Goal: Navigation & Orientation: Understand site structure

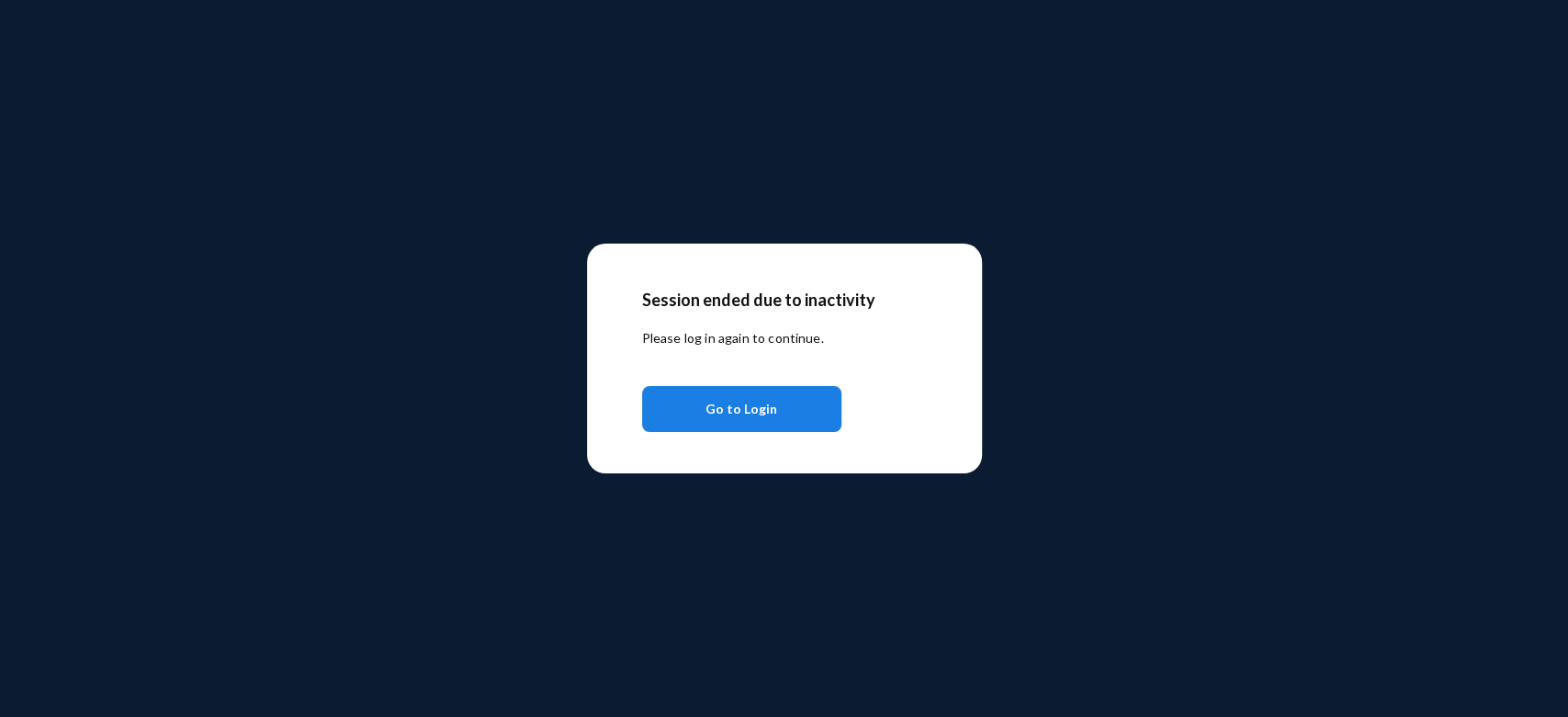
click at [750, 412] on span "Go to Login" at bounding box center [742, 409] width 72 height 33
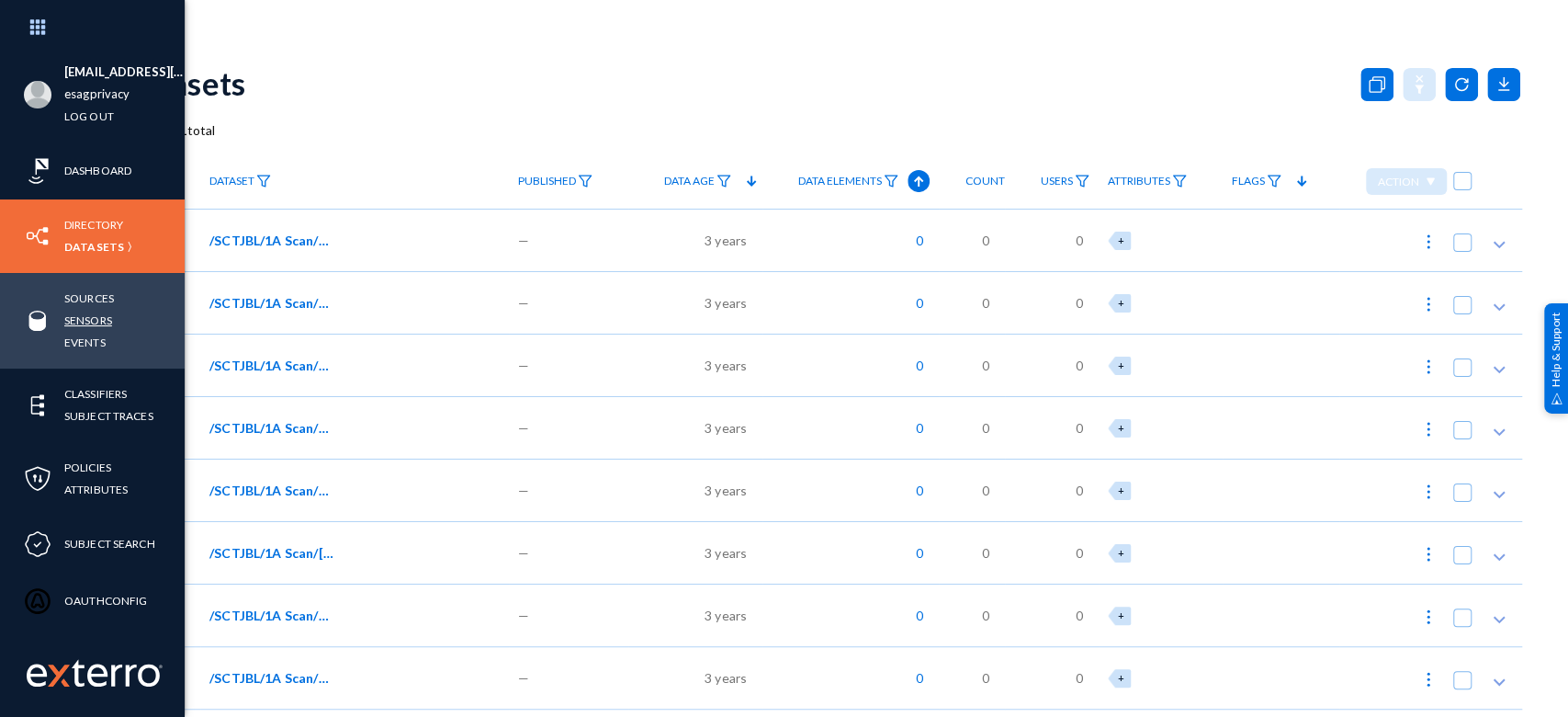
click at [99, 322] on link "Sensors" at bounding box center [89, 320] width 48 height 21
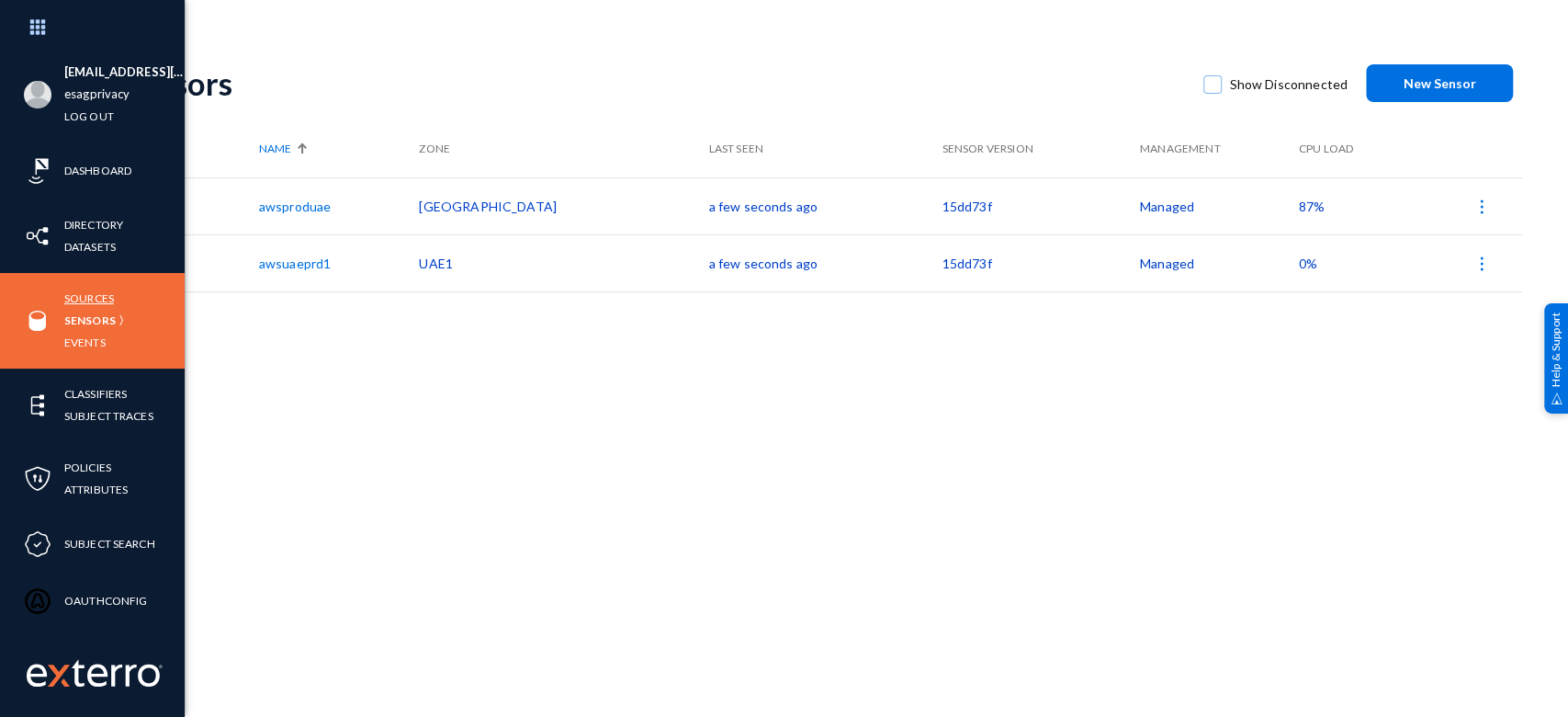
click at [98, 296] on link "Sources" at bounding box center [90, 298] width 50 height 21
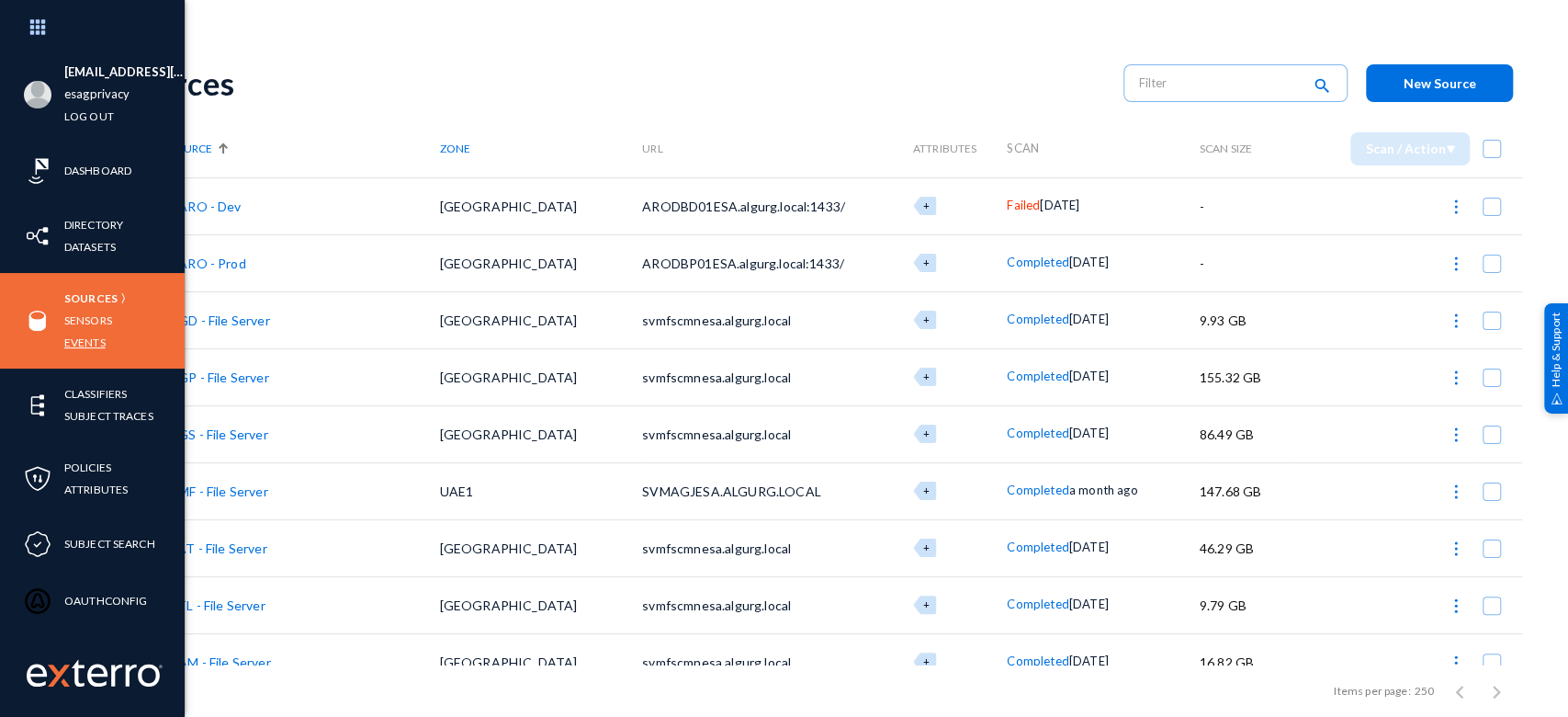
click at [82, 340] on link "Events" at bounding box center [85, 342] width 42 height 21
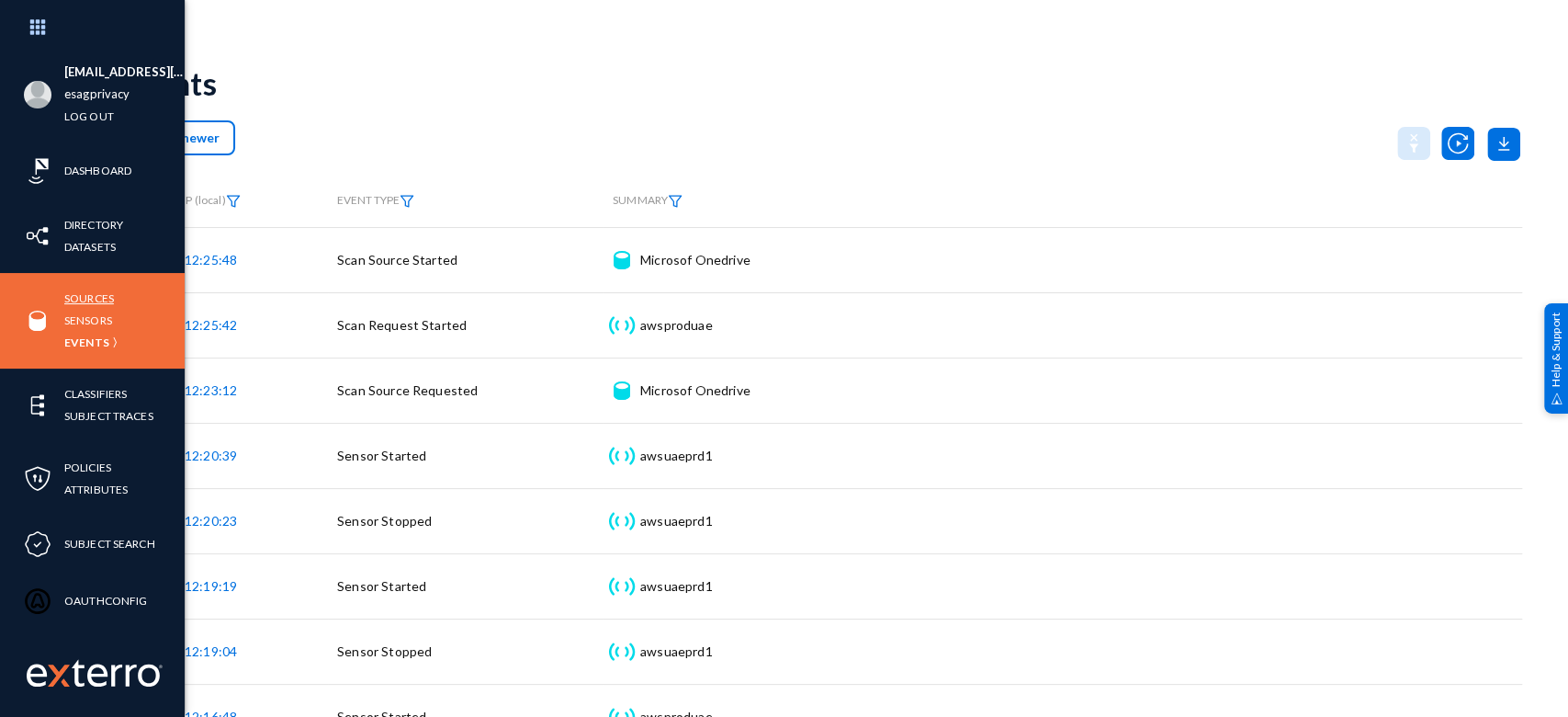
click at [89, 301] on link "Sources" at bounding box center [90, 298] width 50 height 21
